Goal: Transaction & Acquisition: Purchase product/service

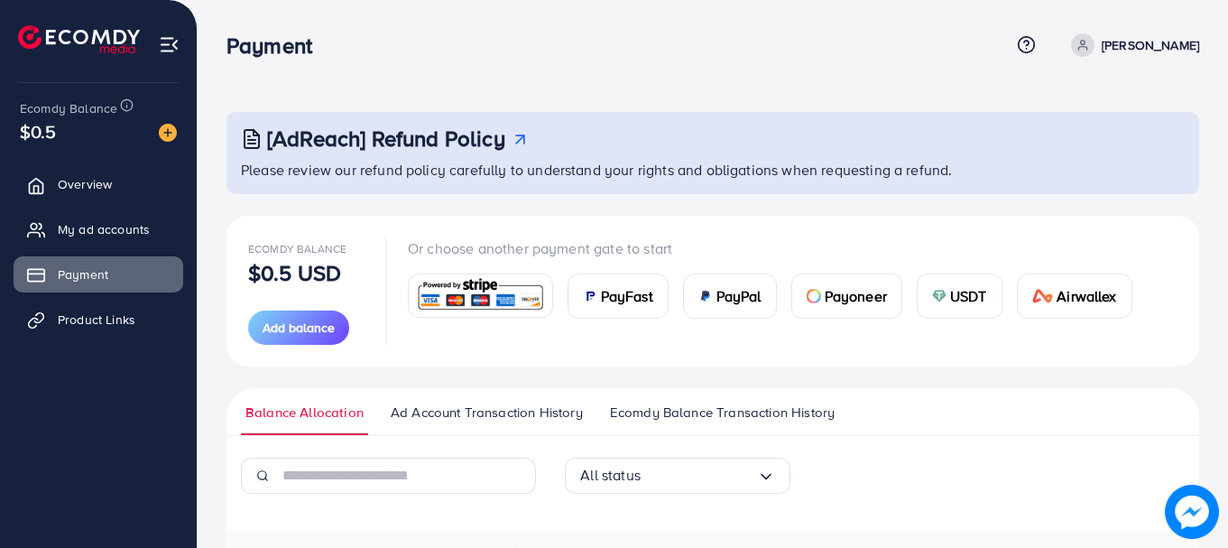
click at [607, 292] on span "PayFast" at bounding box center [627, 296] width 52 height 22
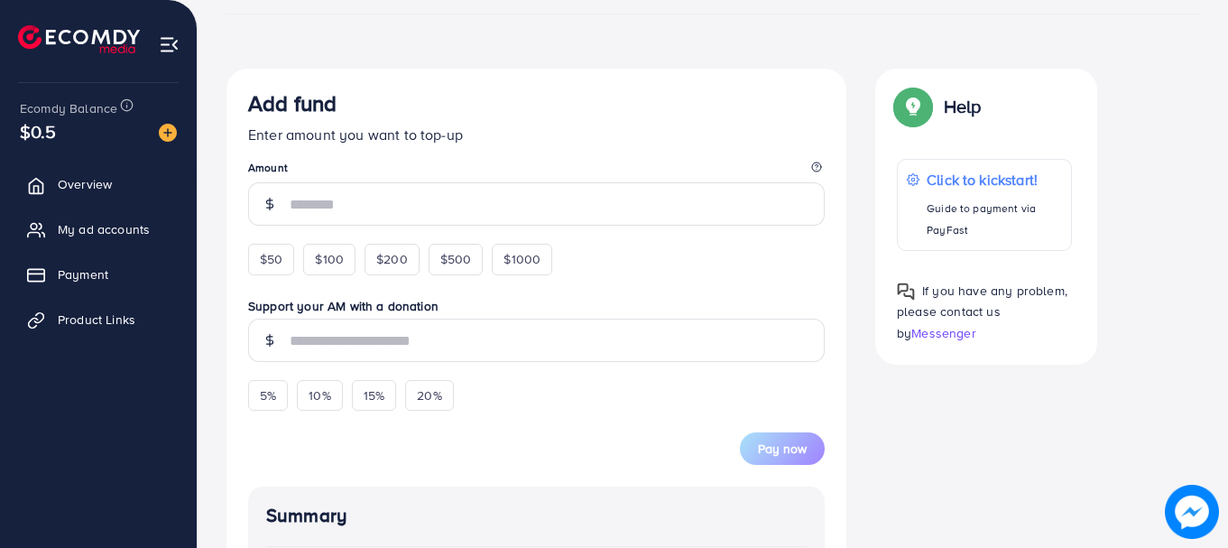
scroll to position [281, 0]
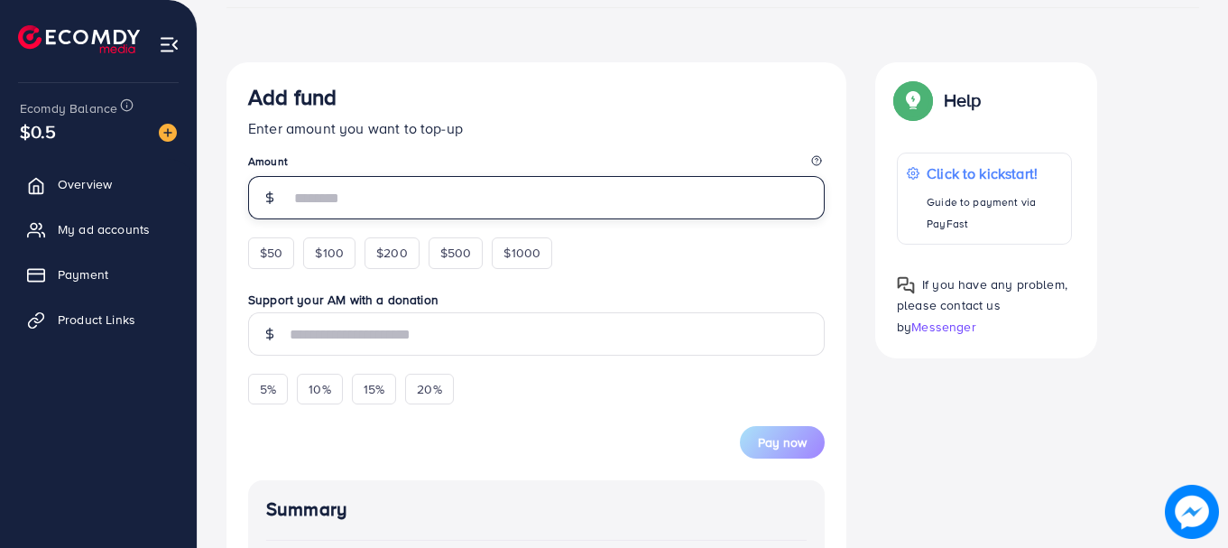
click at [474, 208] on input "number" at bounding box center [557, 197] width 535 height 43
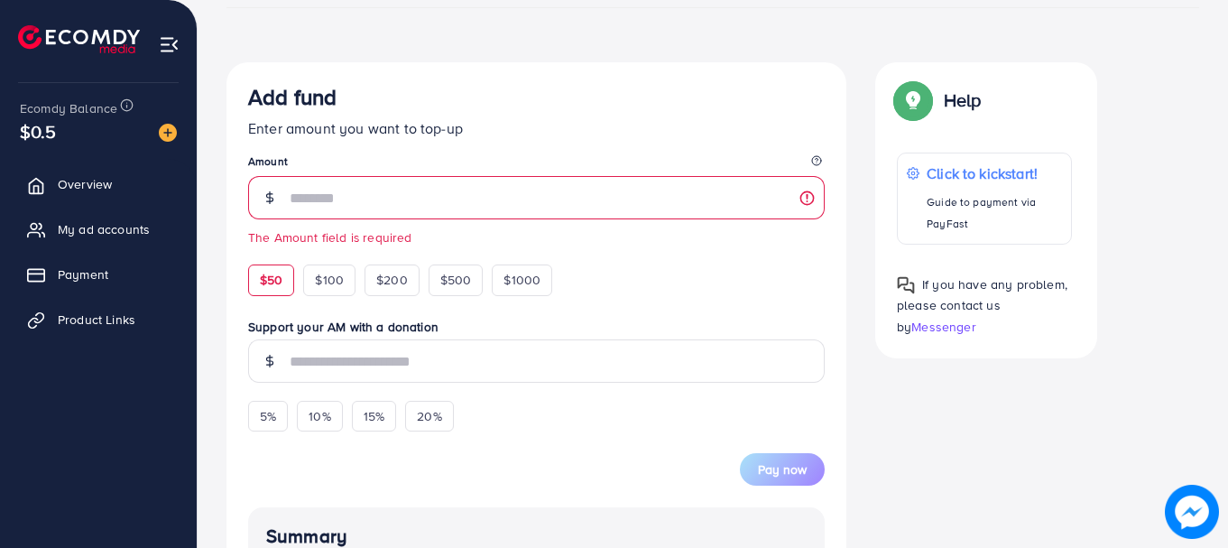
click at [275, 263] on div "$50 $100 $200 $500 $1000" at bounding box center [433, 275] width 370 height 40
click at [282, 282] on span "$50" at bounding box center [271, 280] width 23 height 18
type input "**"
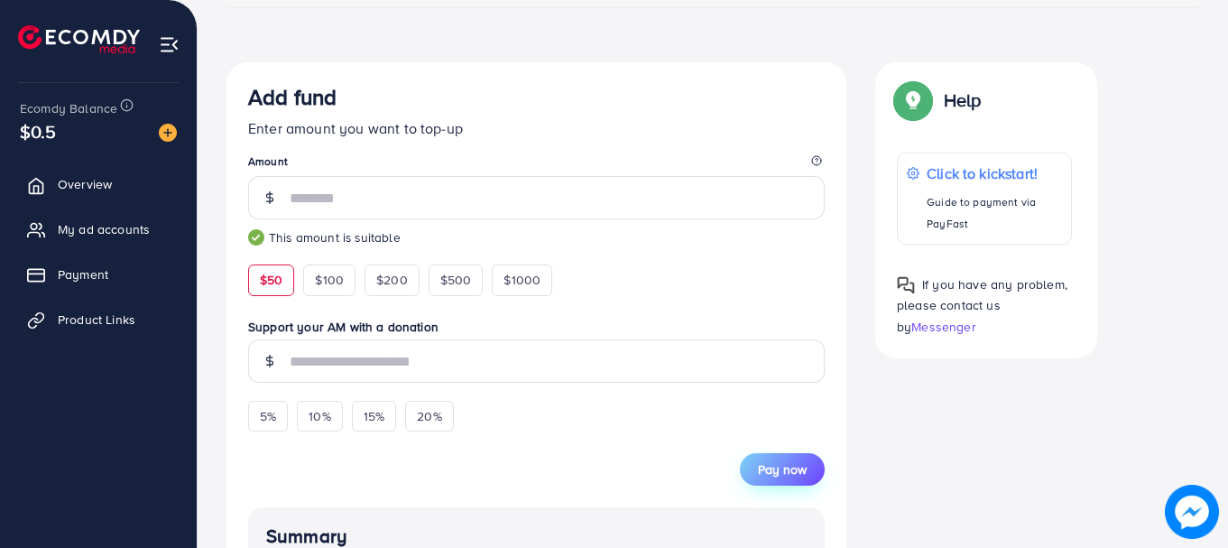
click at [781, 460] on span "Pay now" at bounding box center [782, 469] width 49 height 18
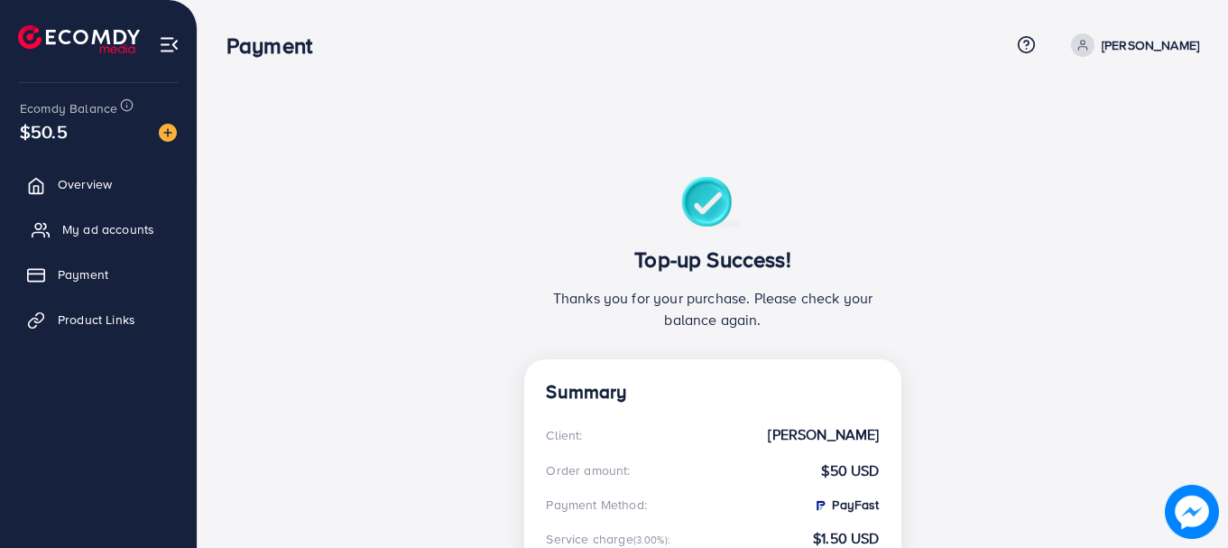
click at [87, 216] on link "My ad accounts" at bounding box center [99, 229] width 170 height 36
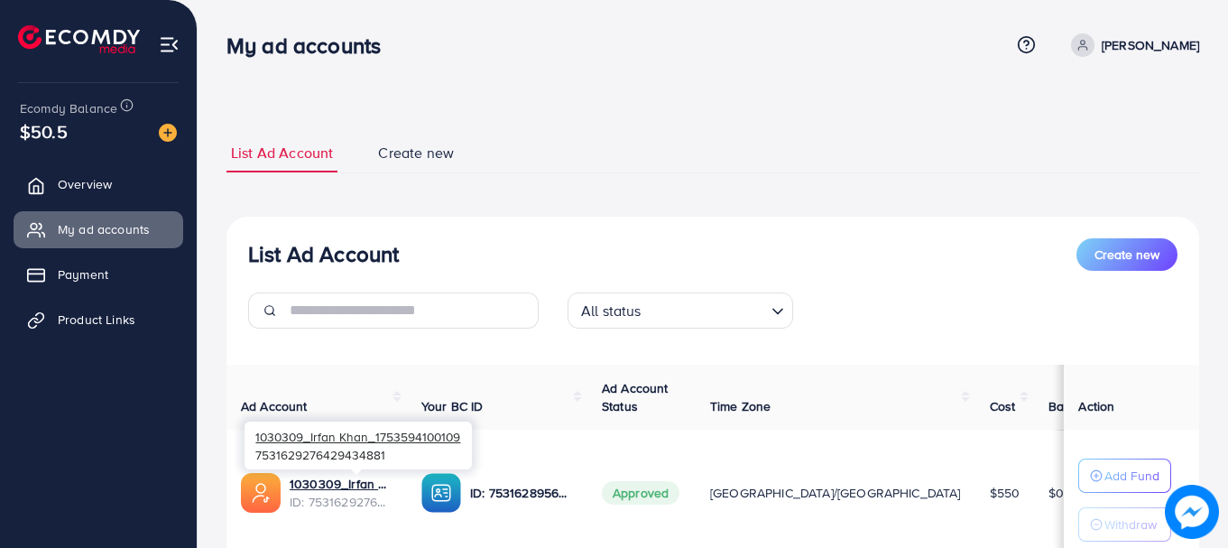
click at [353, 497] on span "ID: 7531629276429434881" at bounding box center [341, 502] width 103 height 18
click at [393, 484] on link "1030309_Irfan Khan_1753594100109" at bounding box center [341, 484] width 103 height 18
click at [106, 315] on span "Product Links" at bounding box center [101, 319] width 78 height 18
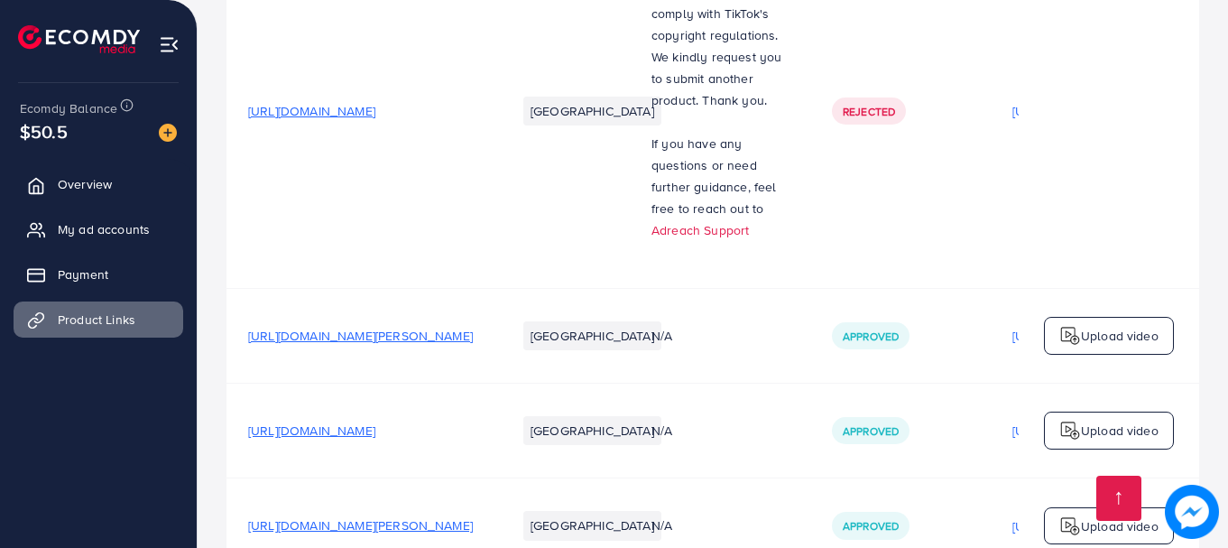
scroll to position [2357, 0]
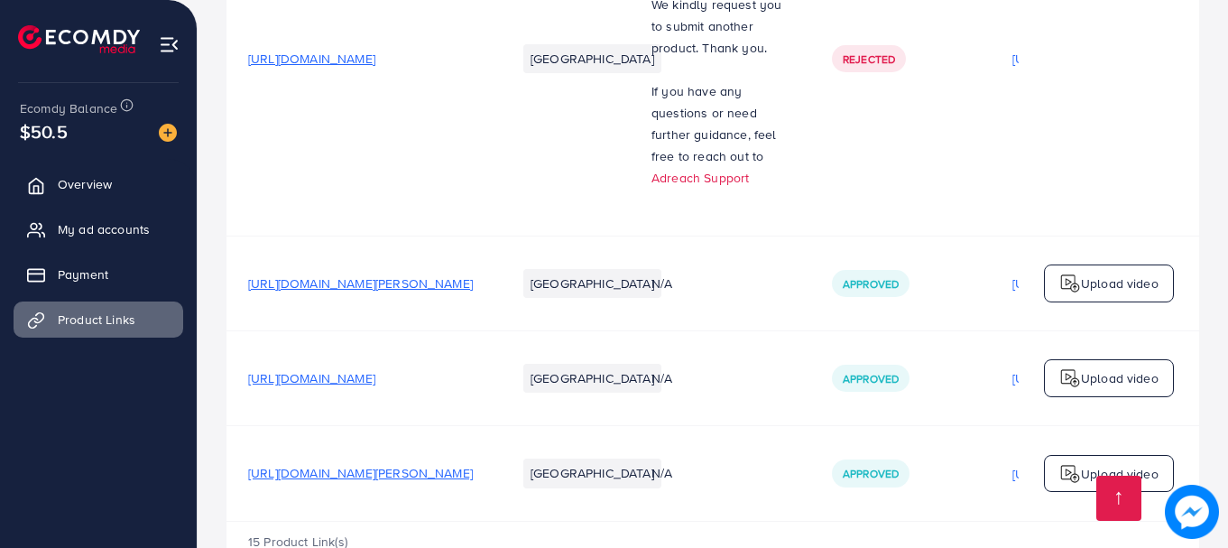
click at [455, 464] on span "[URL][DOMAIN_NAME][PERSON_NAME]" at bounding box center [360, 473] width 225 height 18
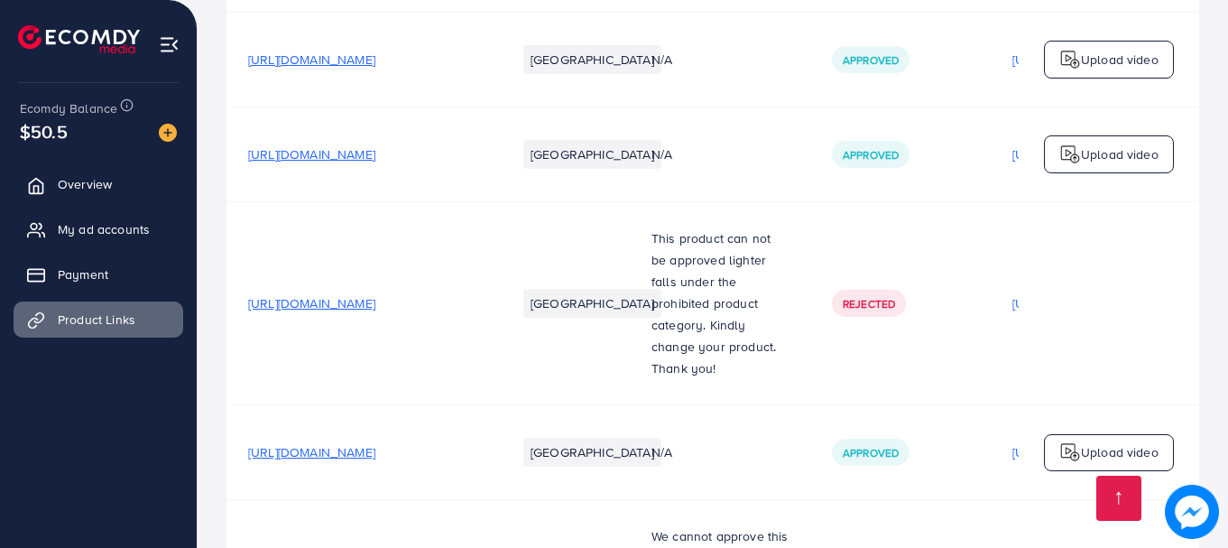
scroll to position [310, 0]
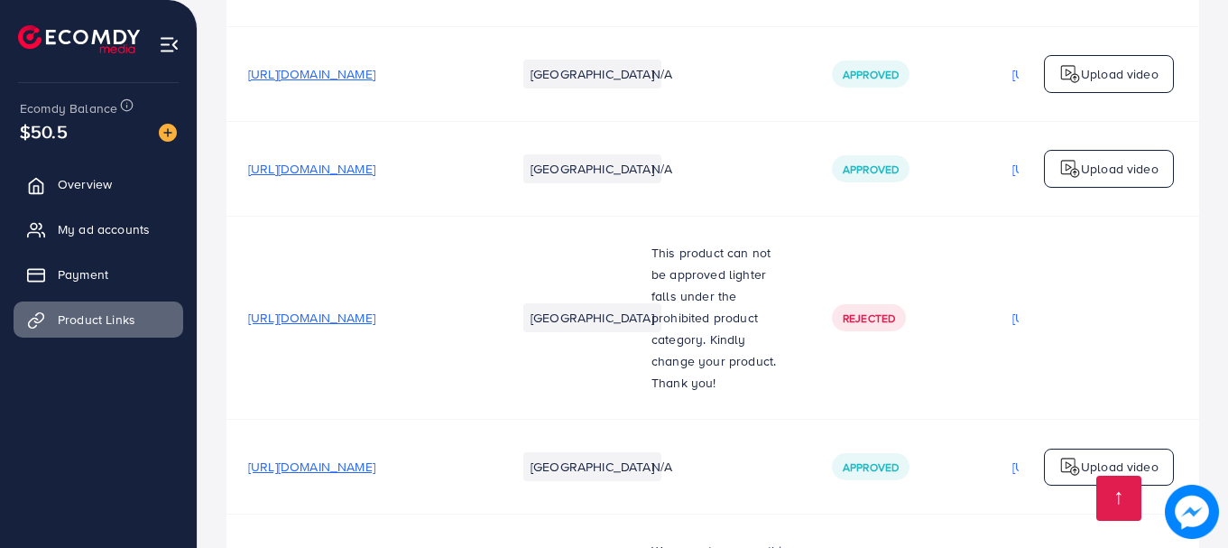
click at [375, 167] on span "[URL][DOMAIN_NAME]" at bounding box center [311, 169] width 127 height 18
click at [97, 232] on span "My ad accounts" at bounding box center [108, 229] width 92 height 18
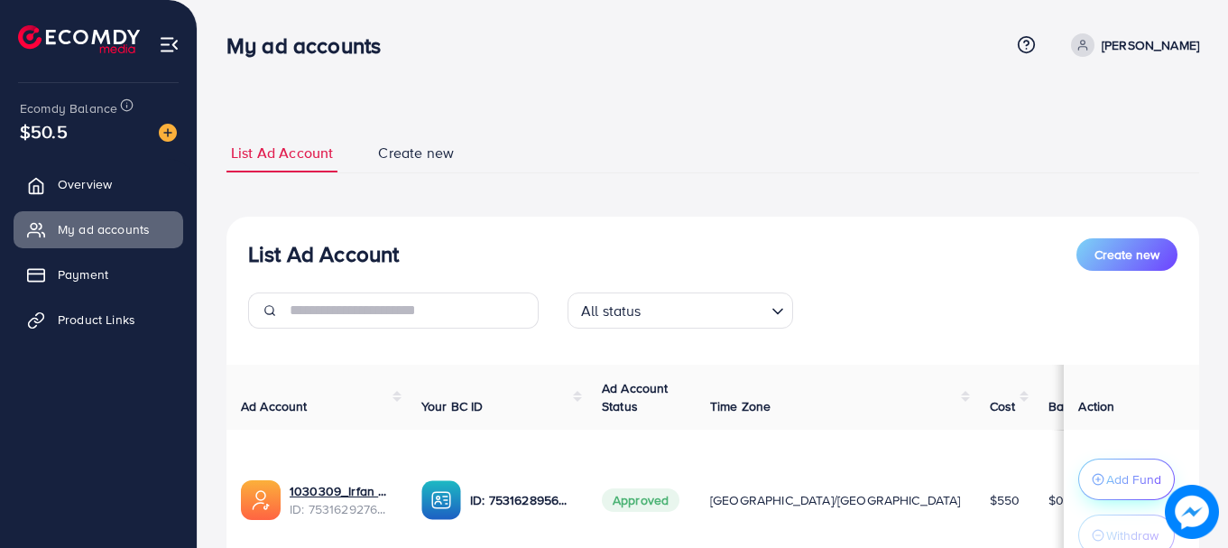
click at [1092, 461] on button "Add Fund" at bounding box center [1126, 479] width 97 height 42
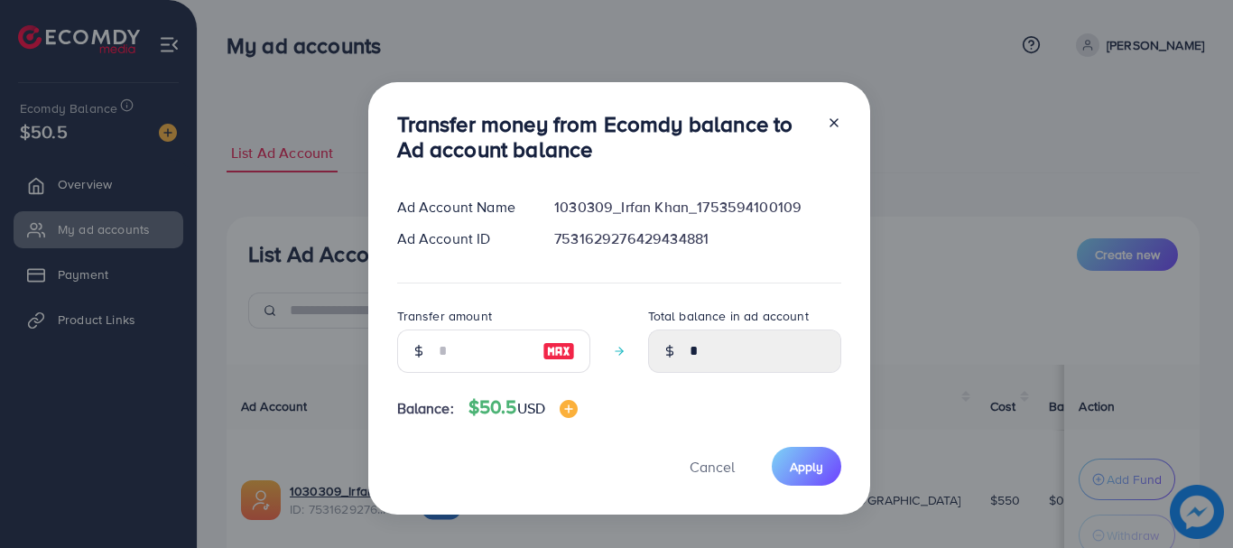
drag, startPoint x: 468, startPoint y: 326, endPoint x: 459, endPoint y: 340, distance: 17.0
click at [459, 340] on div "Transfer amount" at bounding box center [493, 339] width 193 height 68
click at [459, 340] on input "number" at bounding box center [484, 350] width 90 height 43
type input "*"
type input "****"
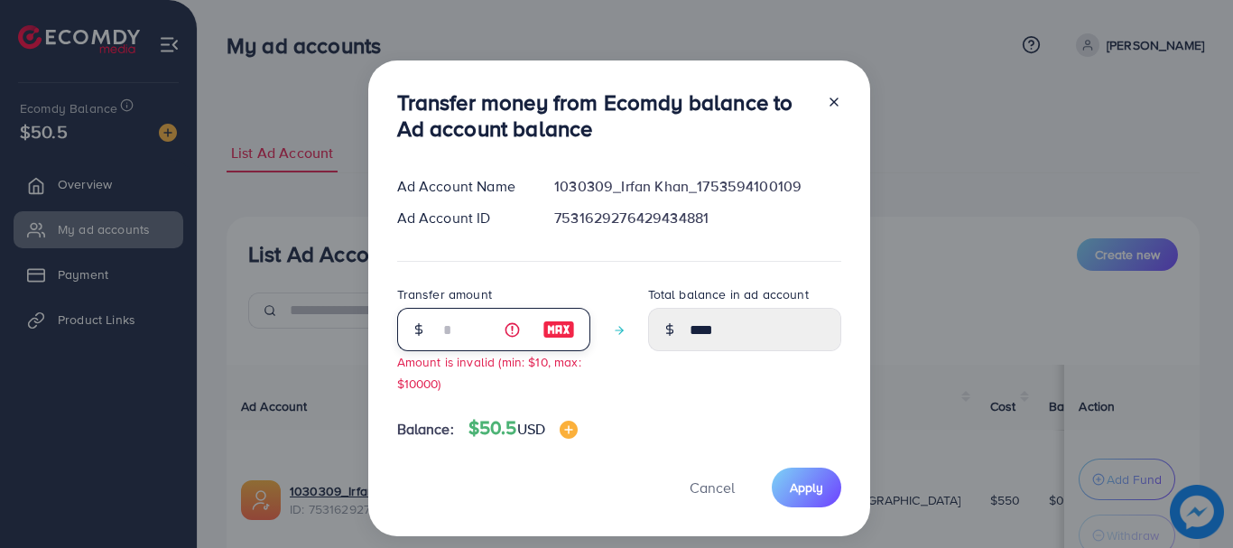
type input "**"
type input "*****"
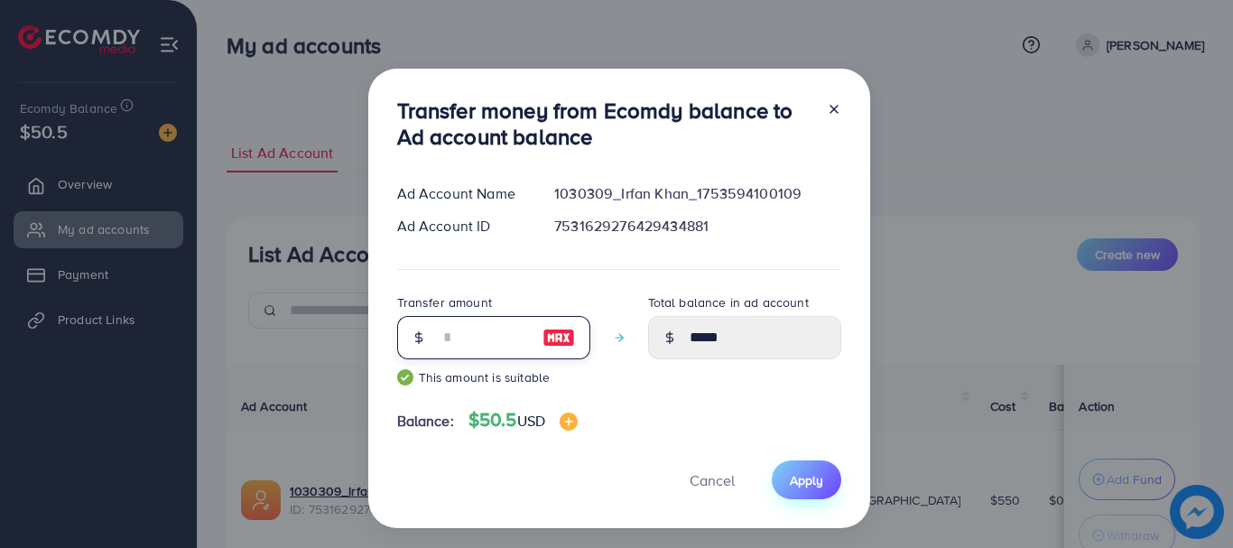
type input "**"
click at [808, 469] on button "Apply" at bounding box center [806, 479] width 69 height 39
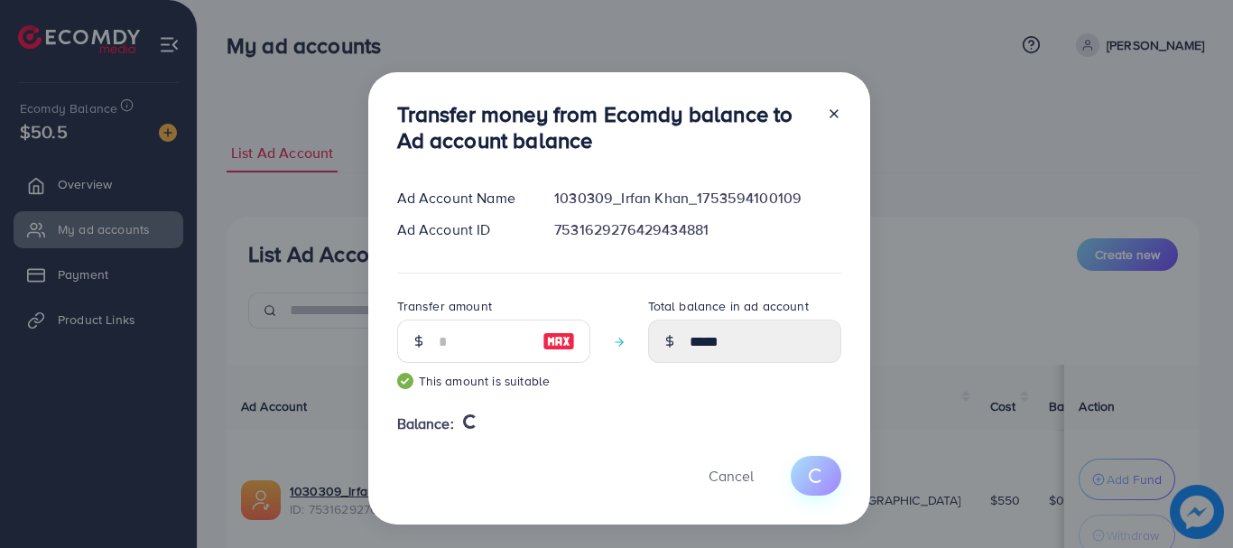
type input "*"
